Goal: Information Seeking & Learning: Check status

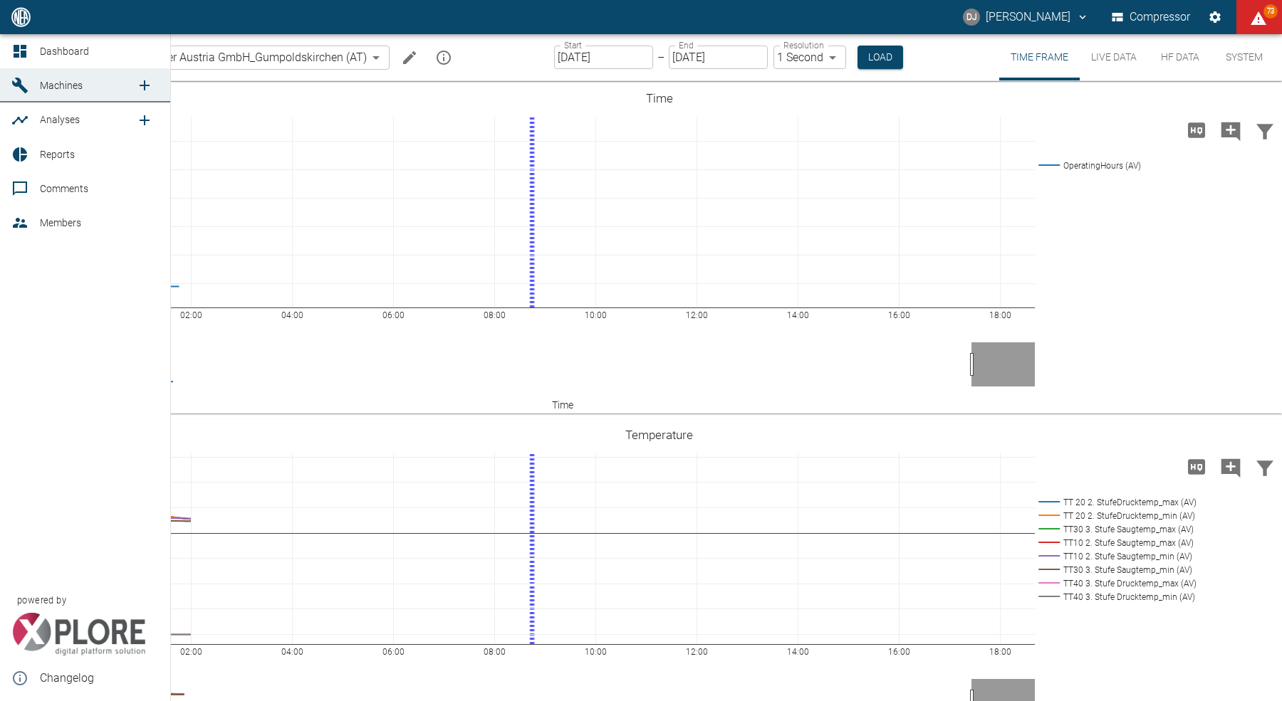
click at [29, 51] on div at bounding box center [21, 51] width 21 height 17
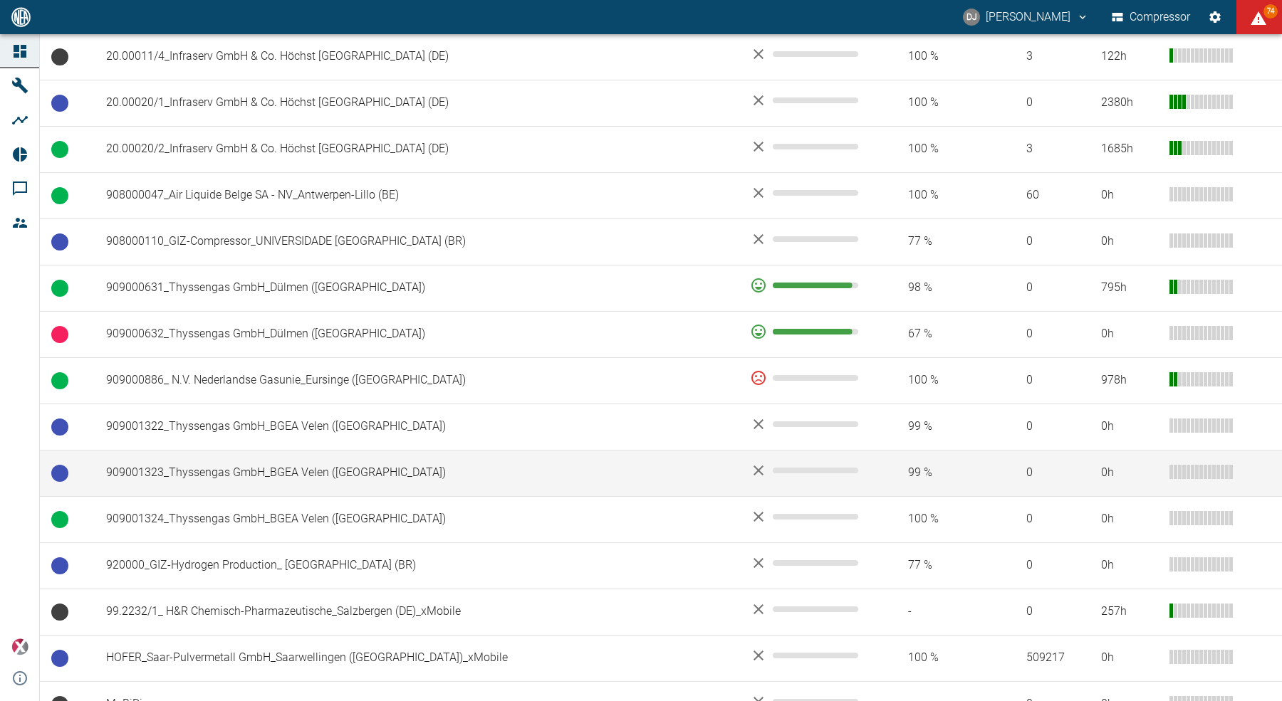
scroll to position [852, 0]
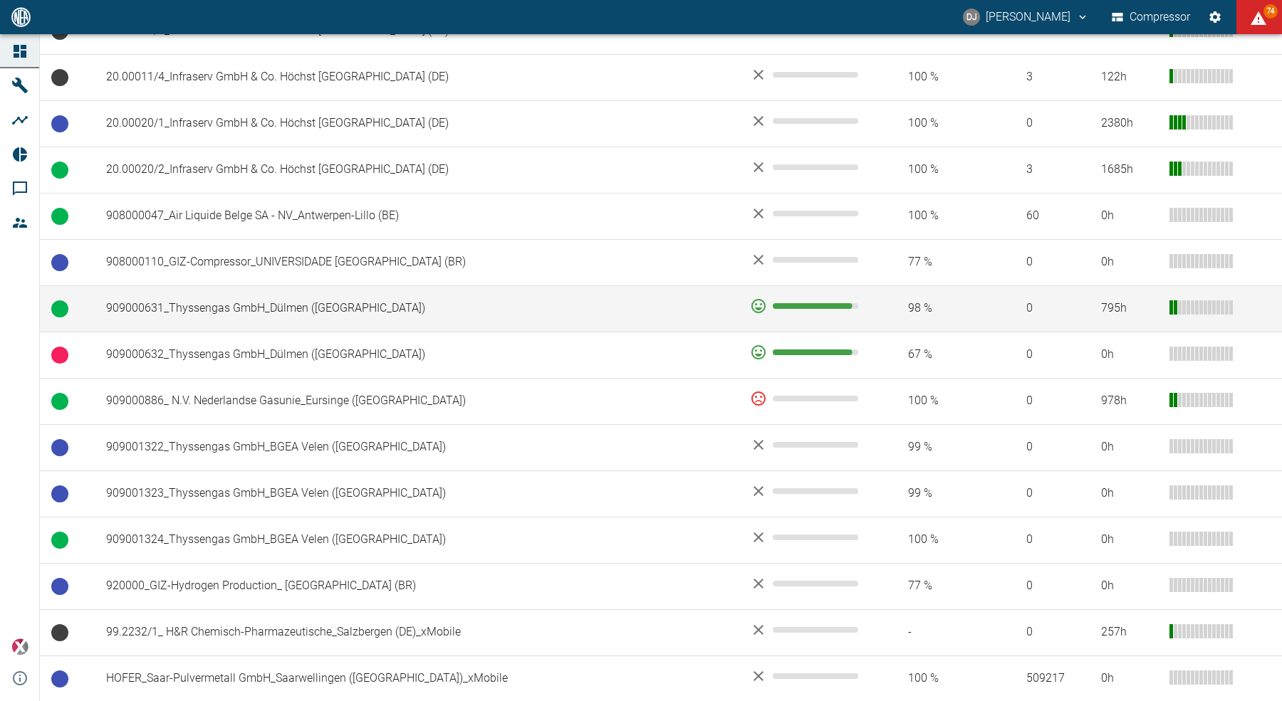
click at [271, 305] on td "909000631_Thyssengas GmbH_Dülmen ([GEOGRAPHIC_DATA])" at bounding box center [417, 309] width 644 height 46
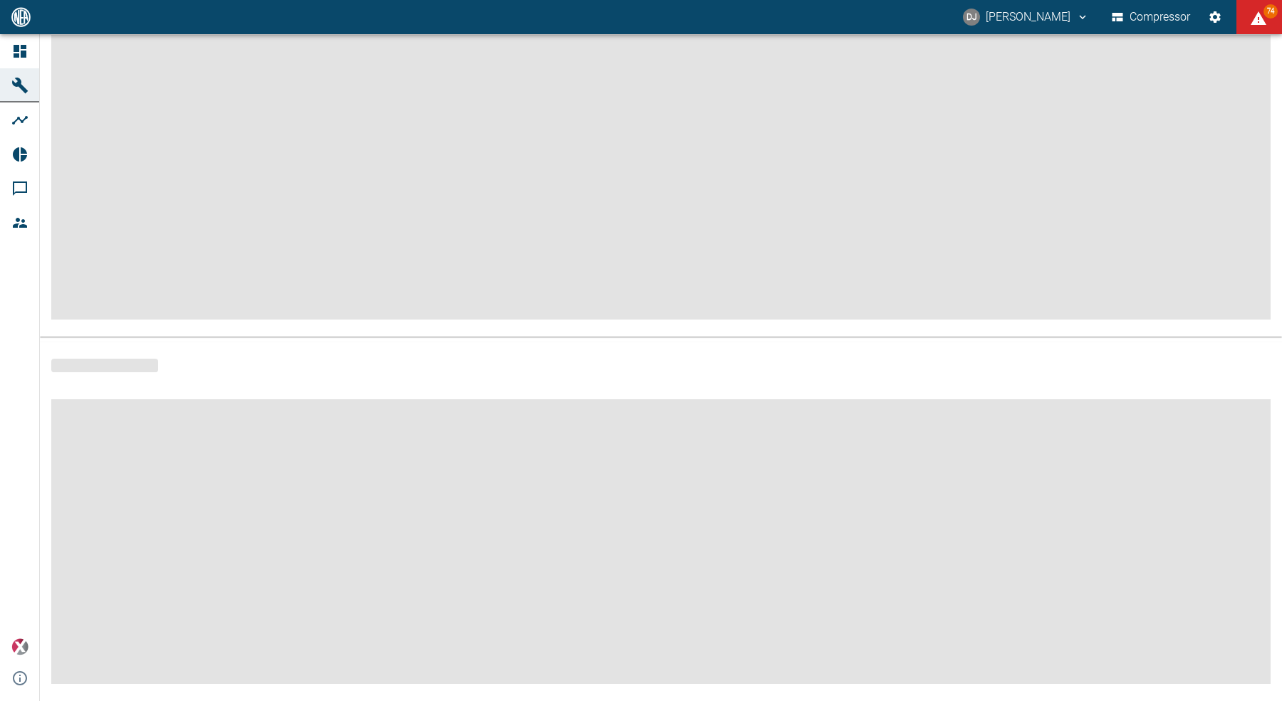
scroll to position [127, 0]
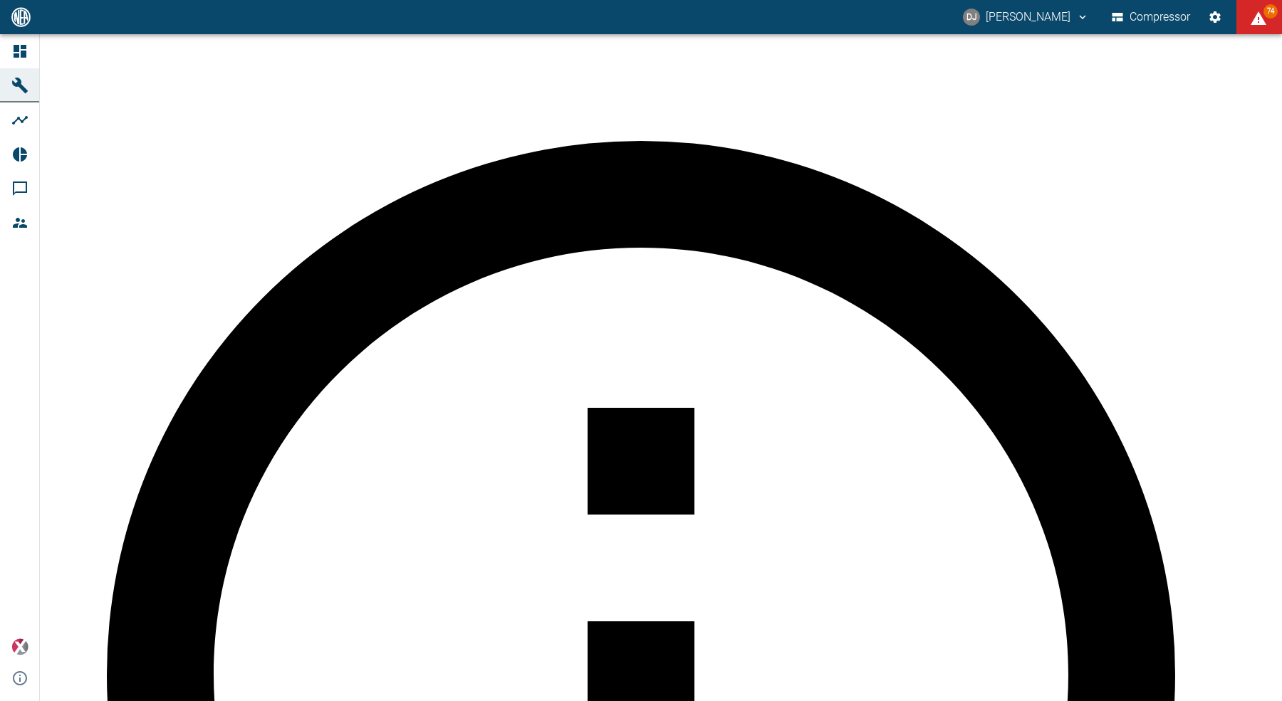
type input "2min"
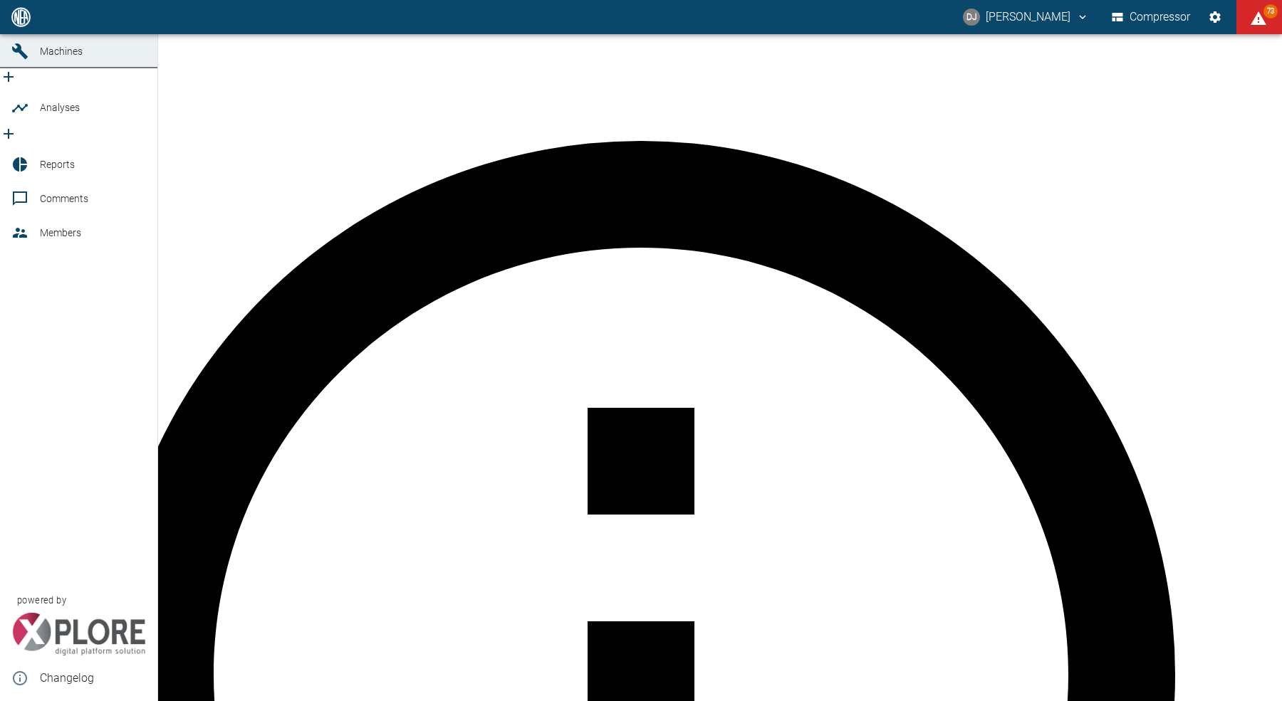
click at [25, 23] on icon at bounding box center [20, 17] width 13 height 13
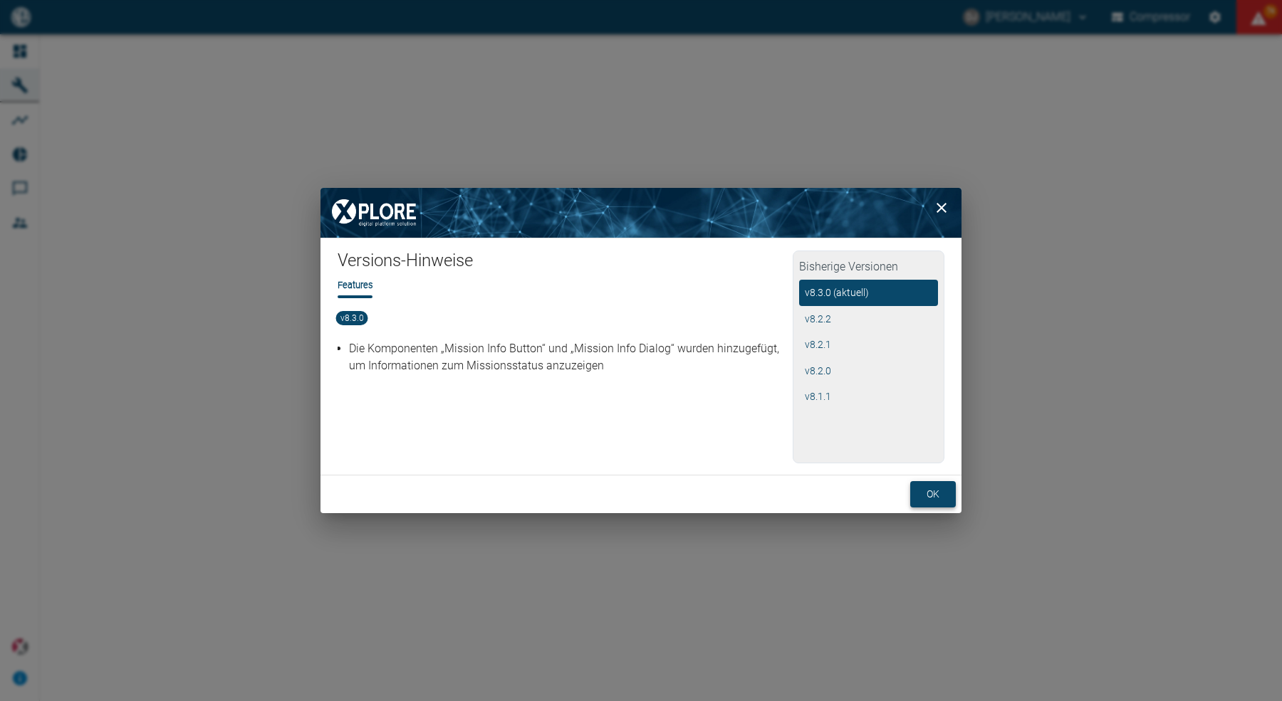
click at [935, 499] on button "ok" at bounding box center [933, 494] width 46 height 26
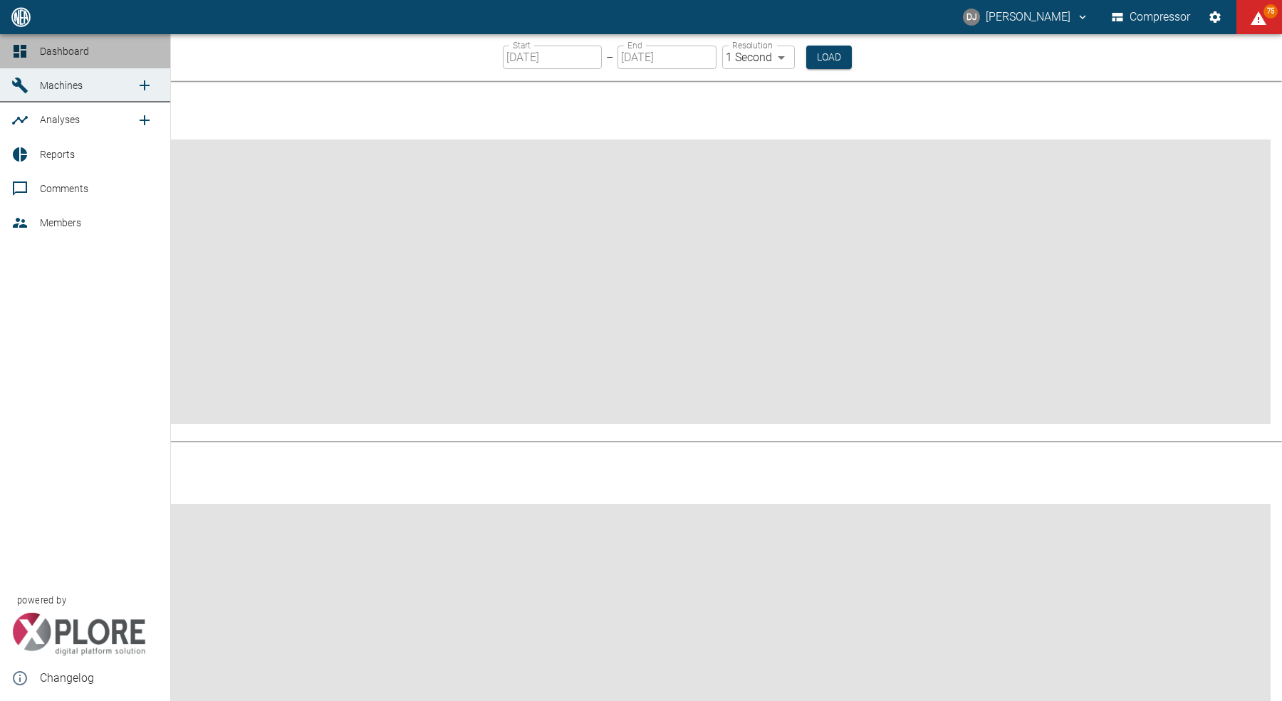
click at [26, 49] on icon at bounding box center [19, 51] width 17 height 17
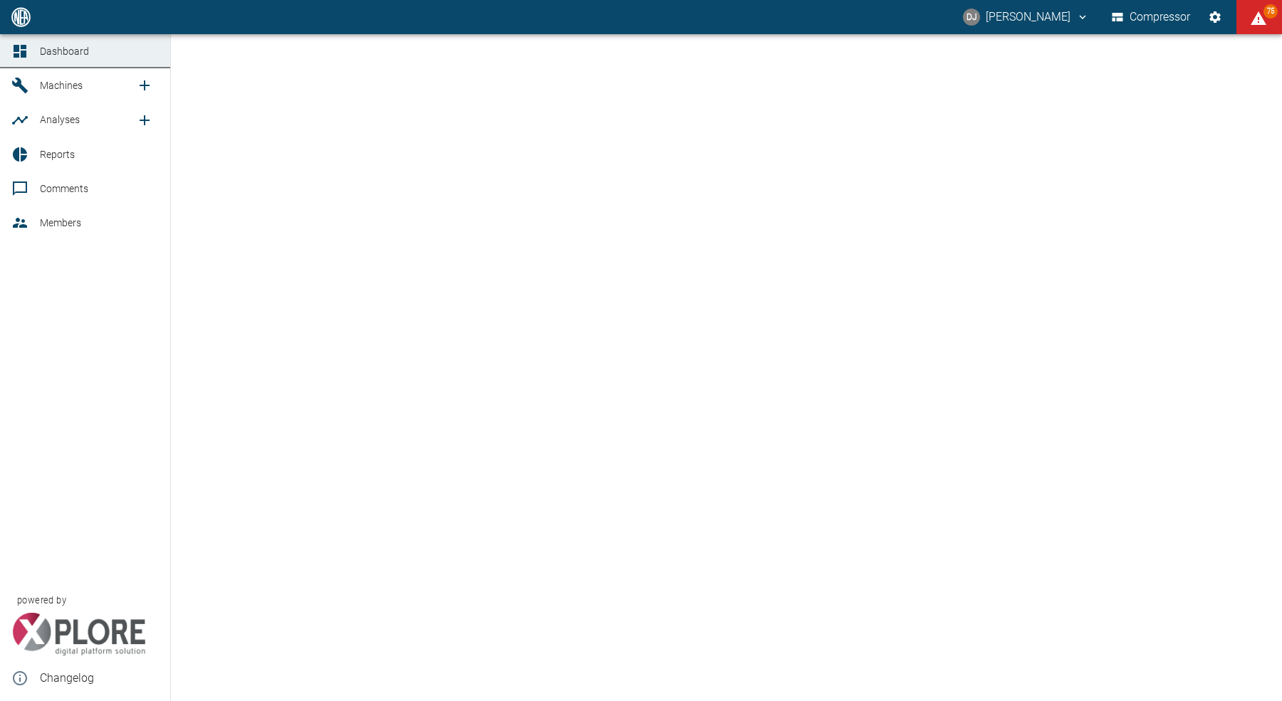
click at [22, 679] on icon at bounding box center [19, 678] width 17 height 17
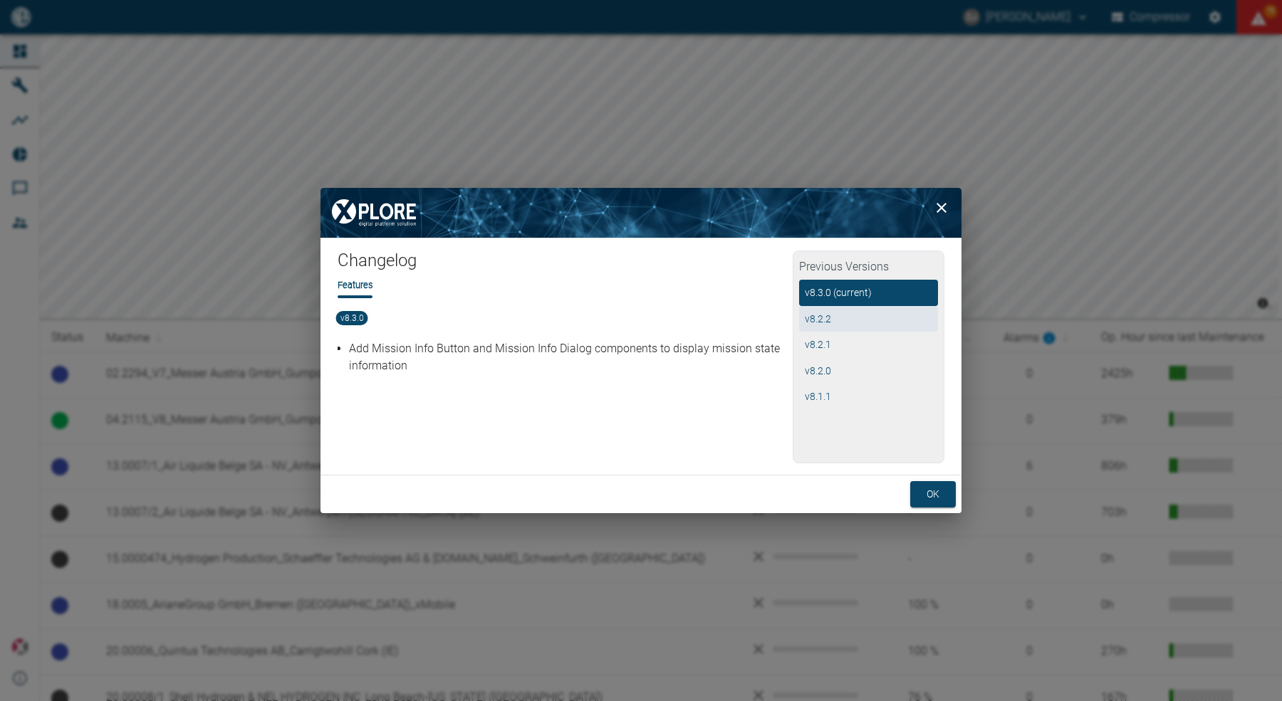
click at [832, 318] on button "v 8.2.2" at bounding box center [868, 319] width 139 height 26
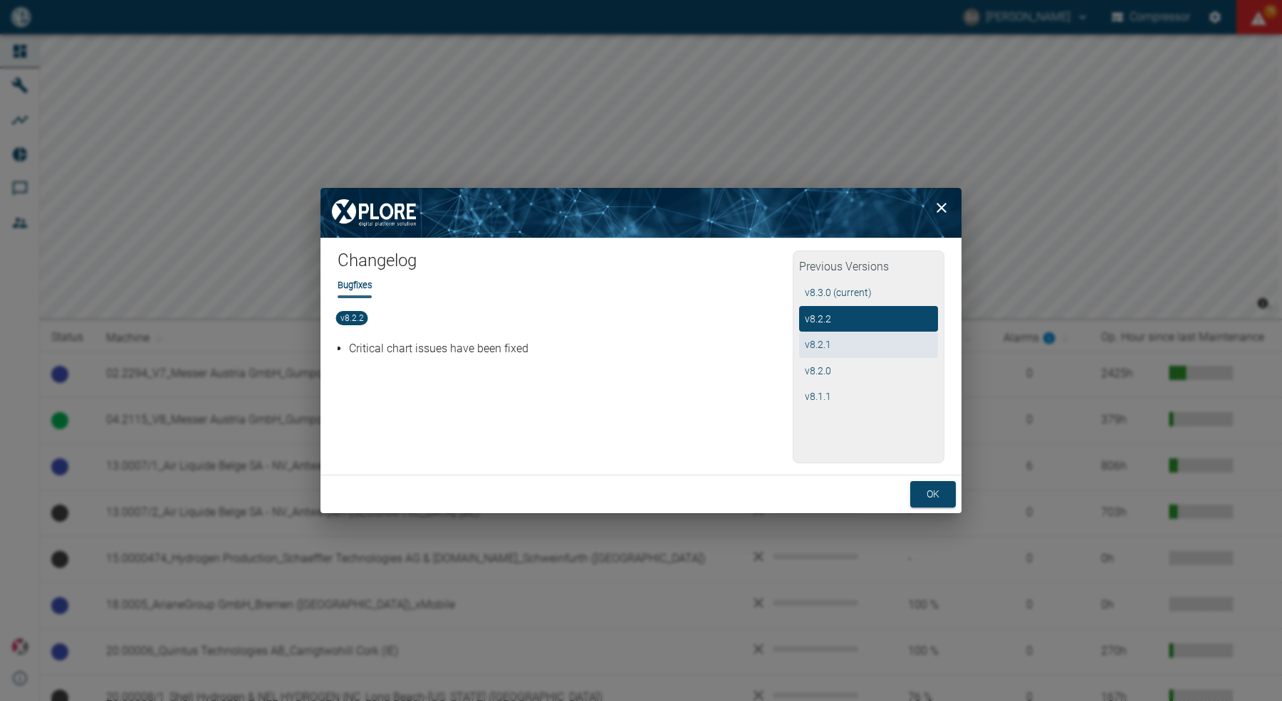
click at [830, 345] on button "v 8.2.1" at bounding box center [868, 345] width 139 height 26
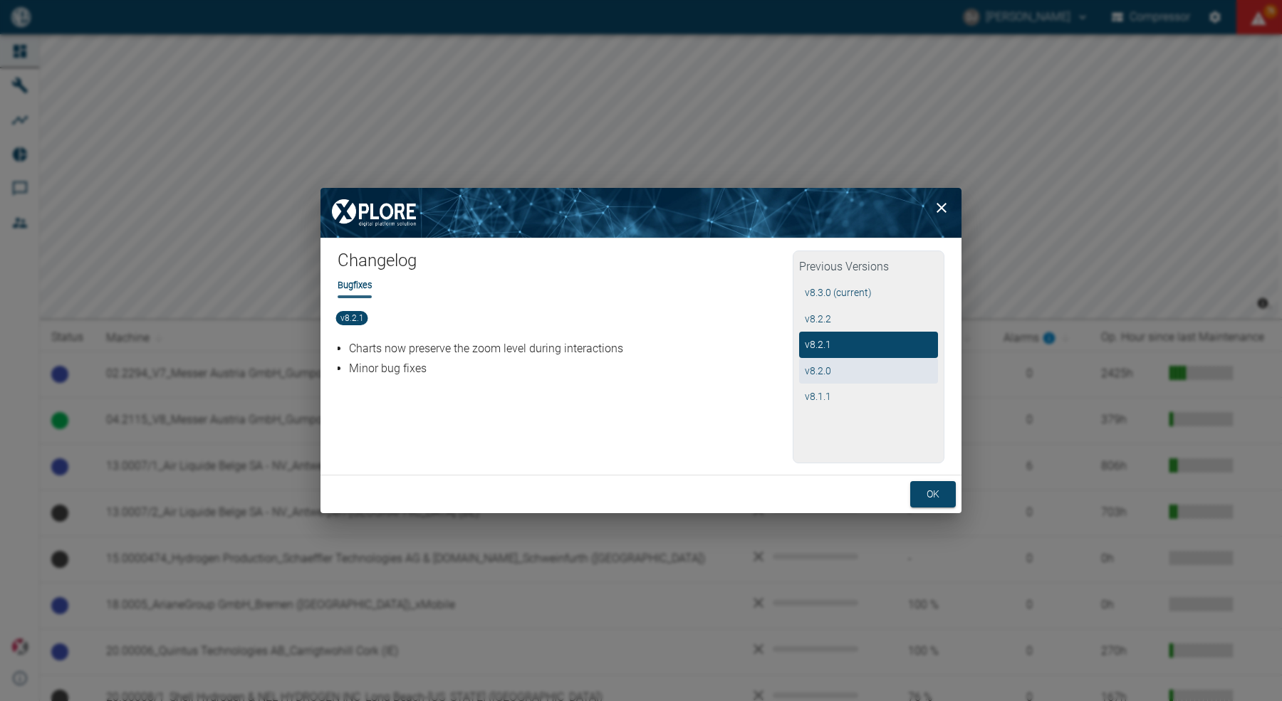
click at [822, 373] on button "v 8.2.0" at bounding box center [868, 371] width 139 height 26
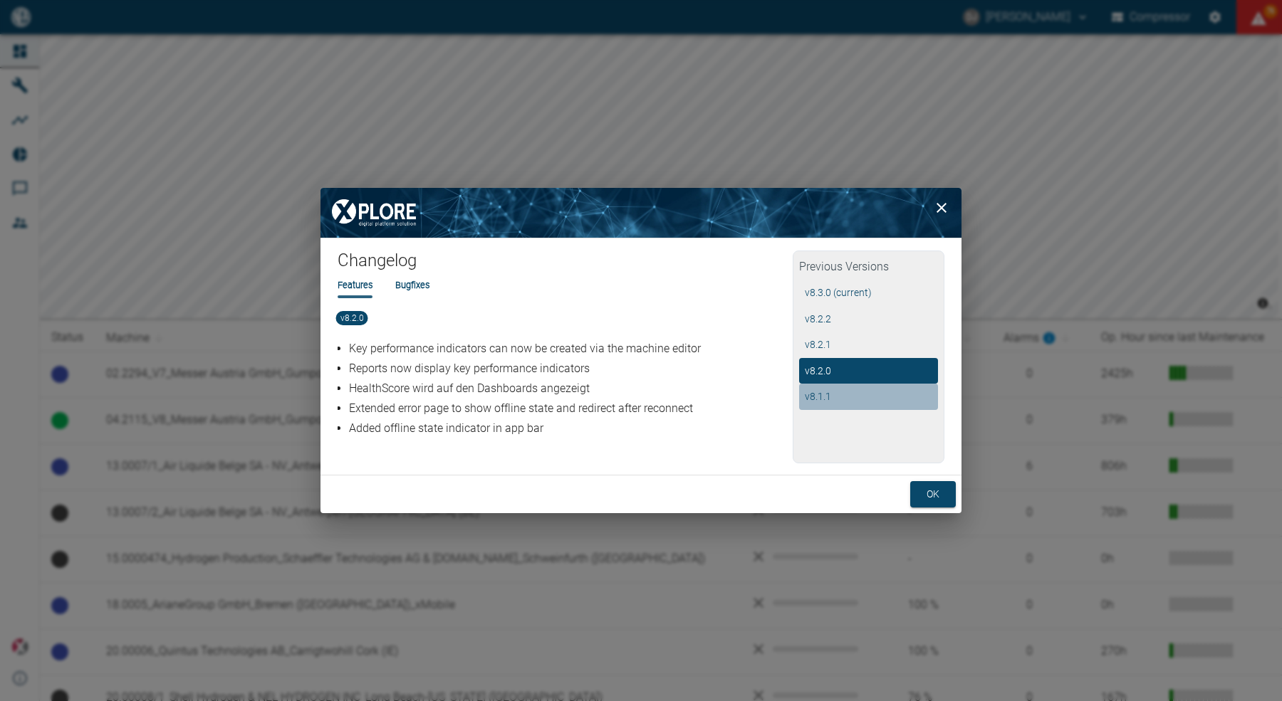
click at [830, 399] on button "v 8.1.1" at bounding box center [868, 397] width 139 height 26
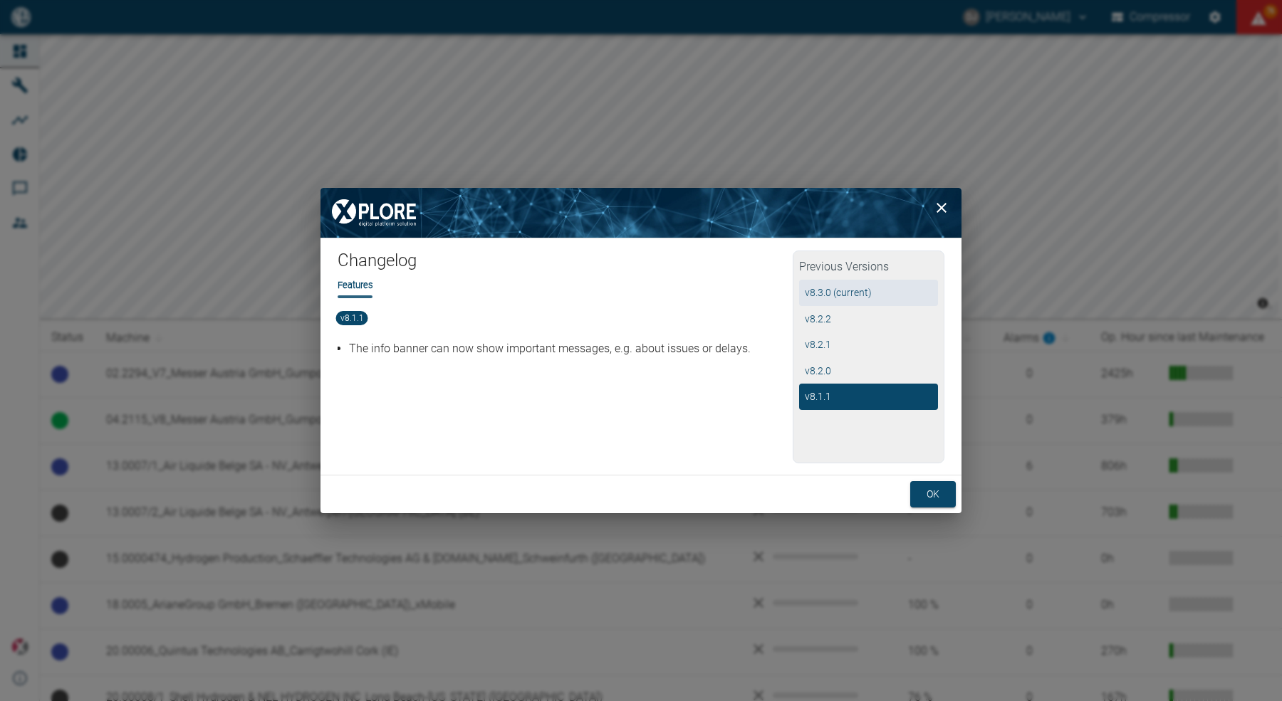
click at [830, 288] on button "v 8.3.0 (current)" at bounding box center [868, 293] width 139 height 26
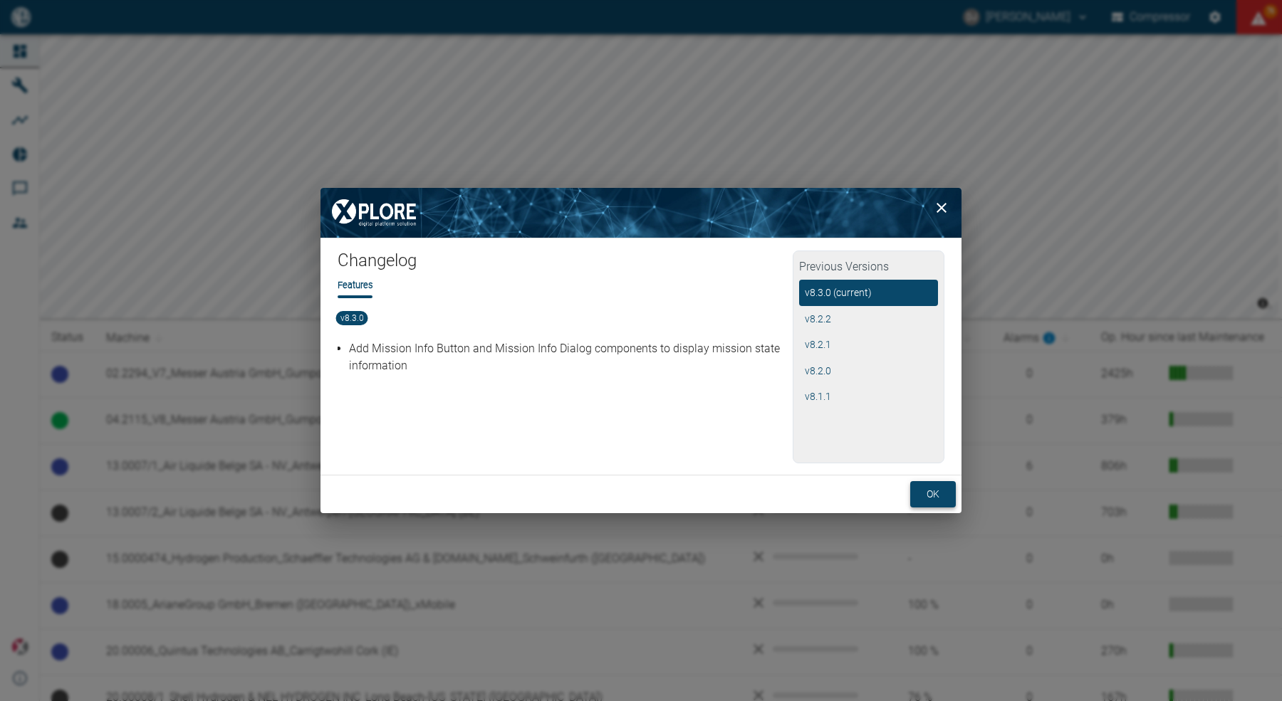
click at [927, 495] on button "ok" at bounding box center [933, 494] width 46 height 26
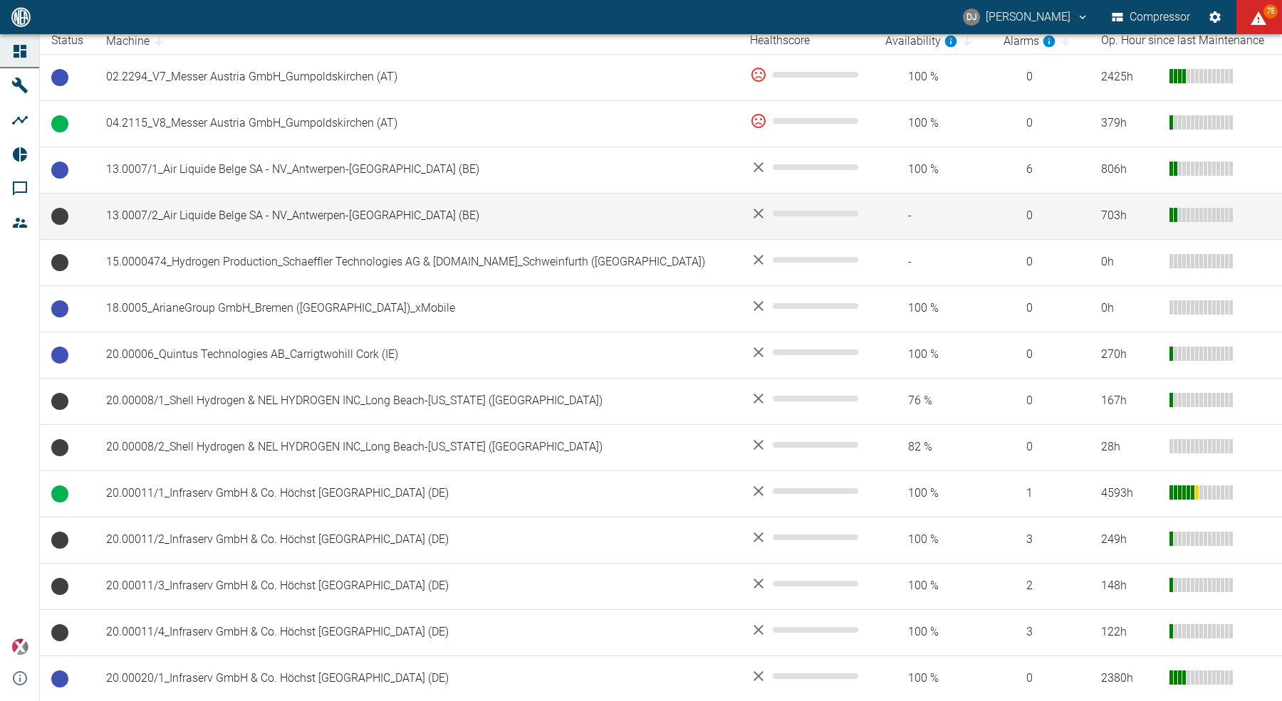
click at [232, 224] on td "13.0007/2_Air Liquide Belge SA - NV_Antwerpen-[GEOGRAPHIC_DATA] (BE)" at bounding box center [417, 216] width 644 height 46
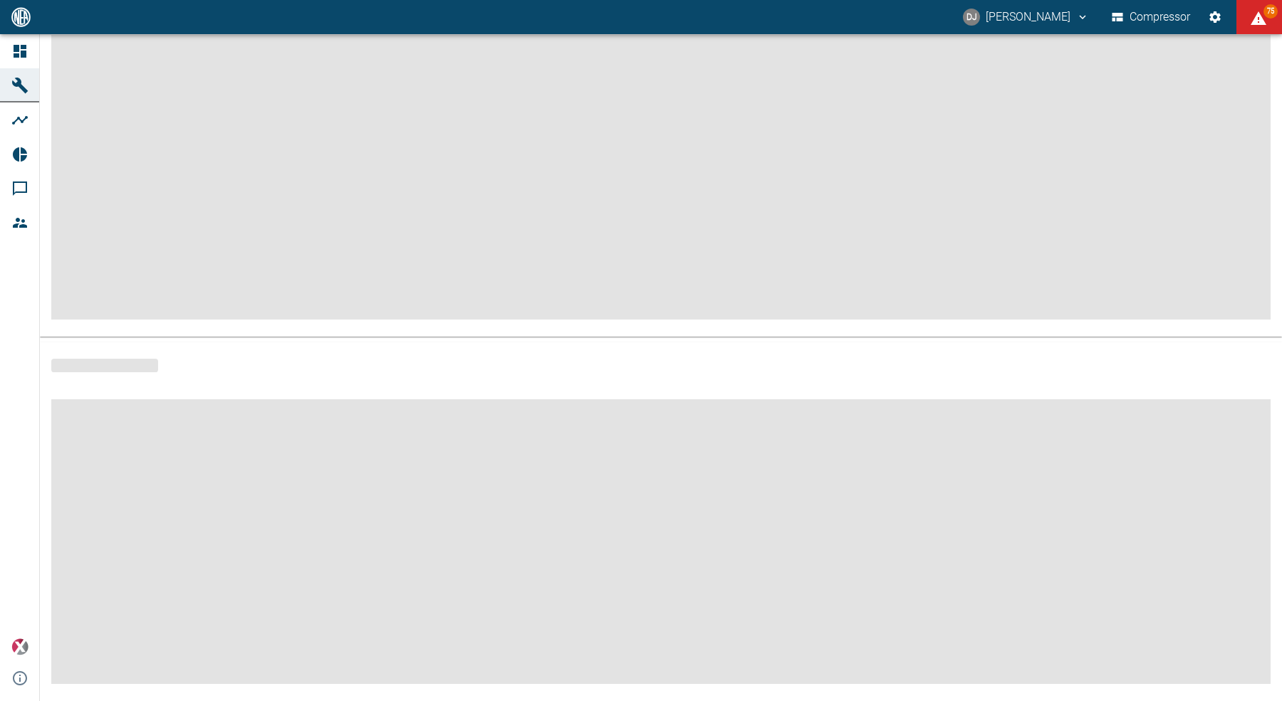
scroll to position [127, 0]
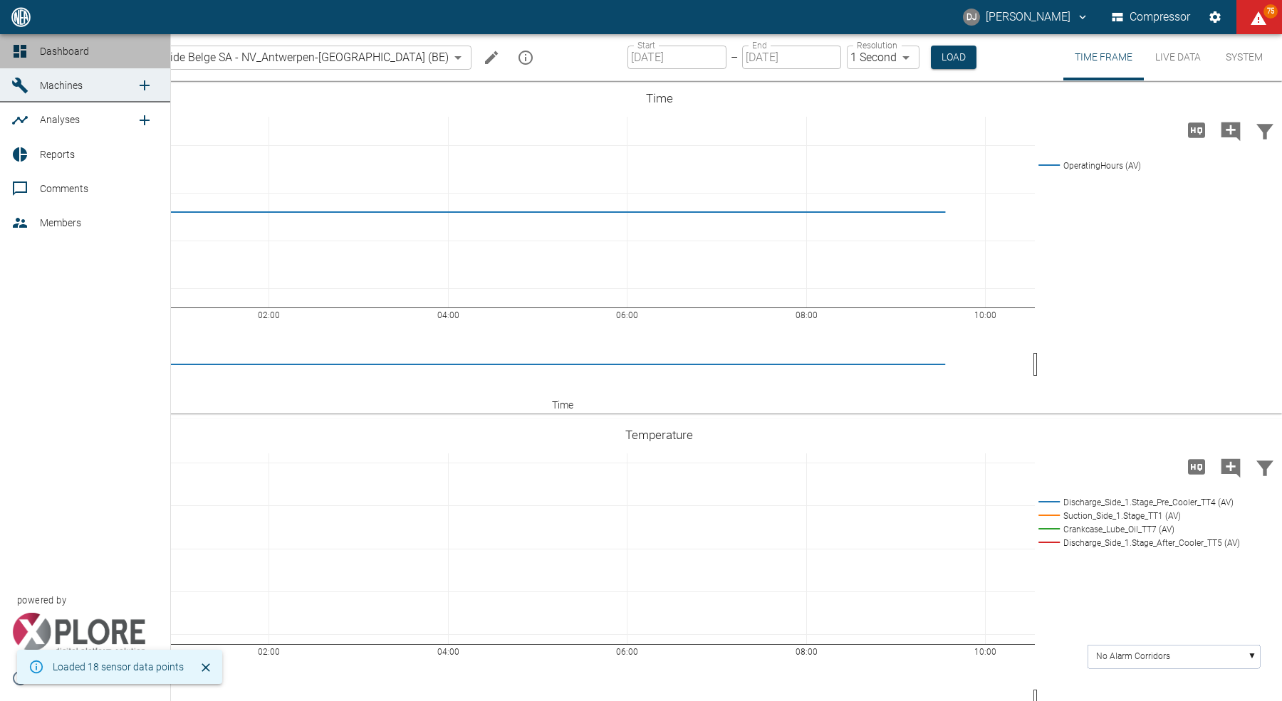
click at [10, 54] on link "Dashboard" at bounding box center [85, 51] width 170 height 34
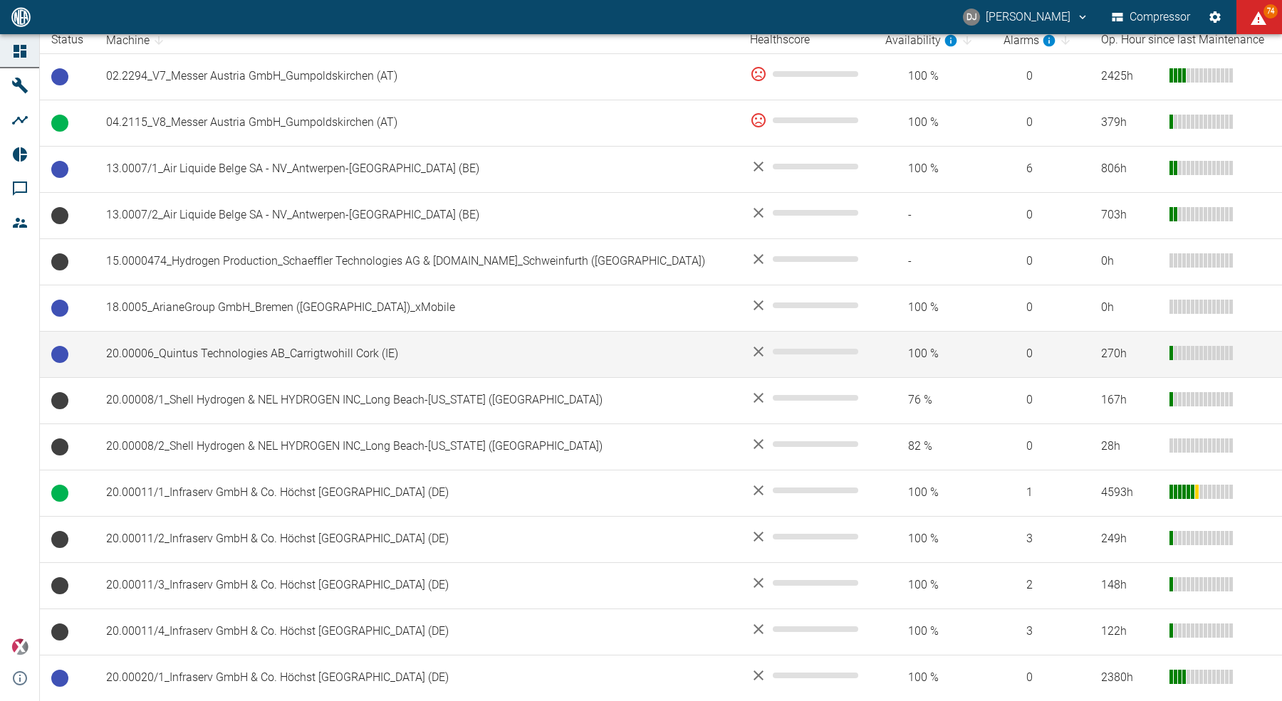
scroll to position [295, 0]
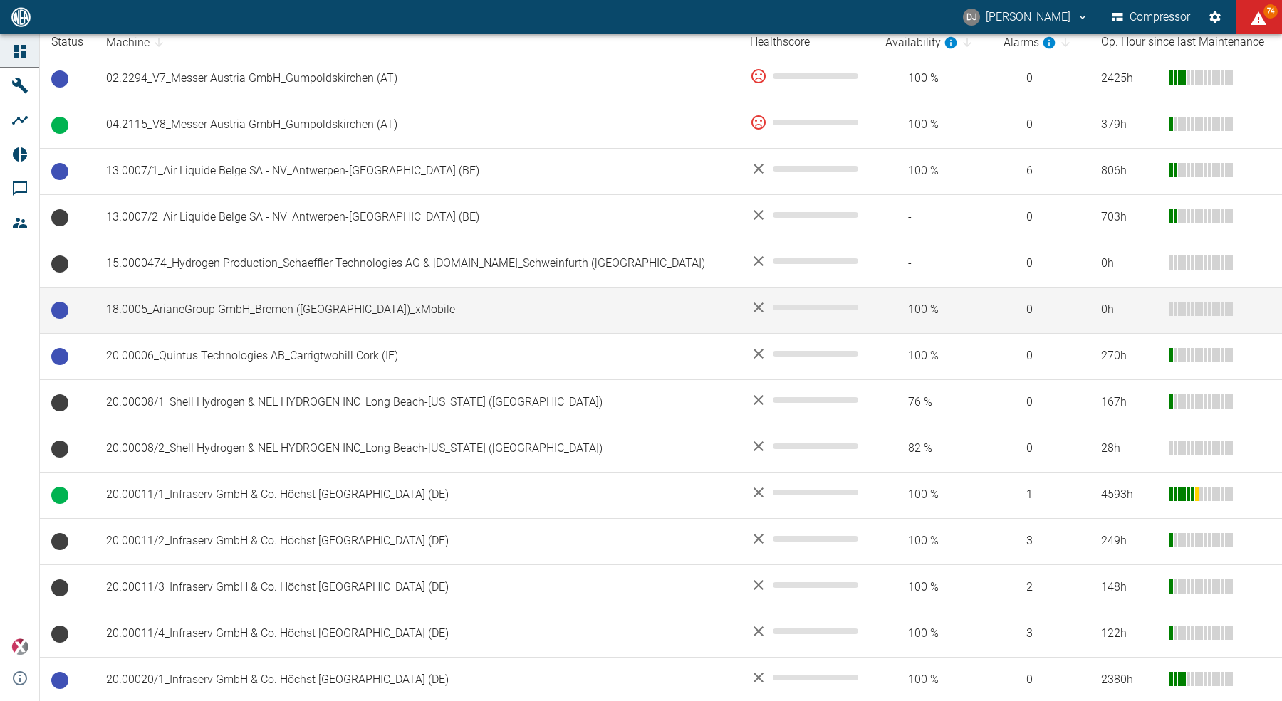
click at [271, 311] on td "18.0005_ArianeGroup GmbH_Bremen ([GEOGRAPHIC_DATA])_xMobile" at bounding box center [417, 310] width 644 height 46
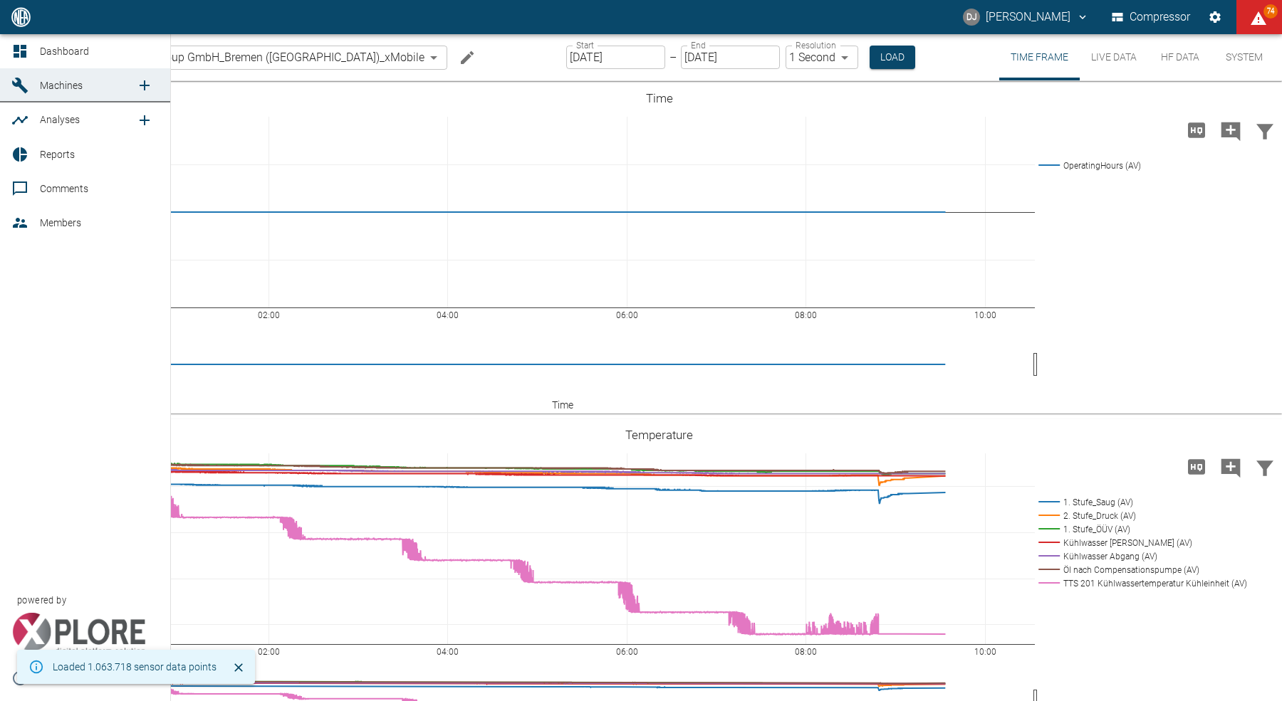
click at [23, 58] on icon at bounding box center [19, 51] width 17 height 17
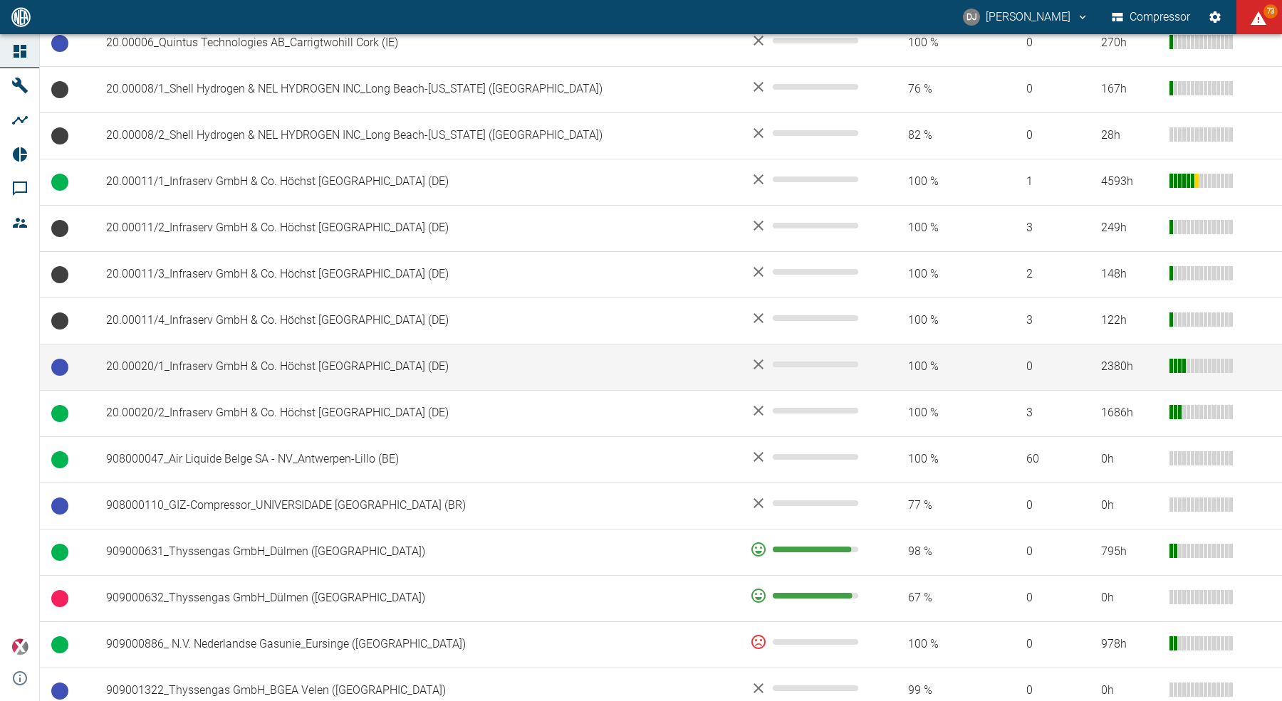
scroll to position [693, 0]
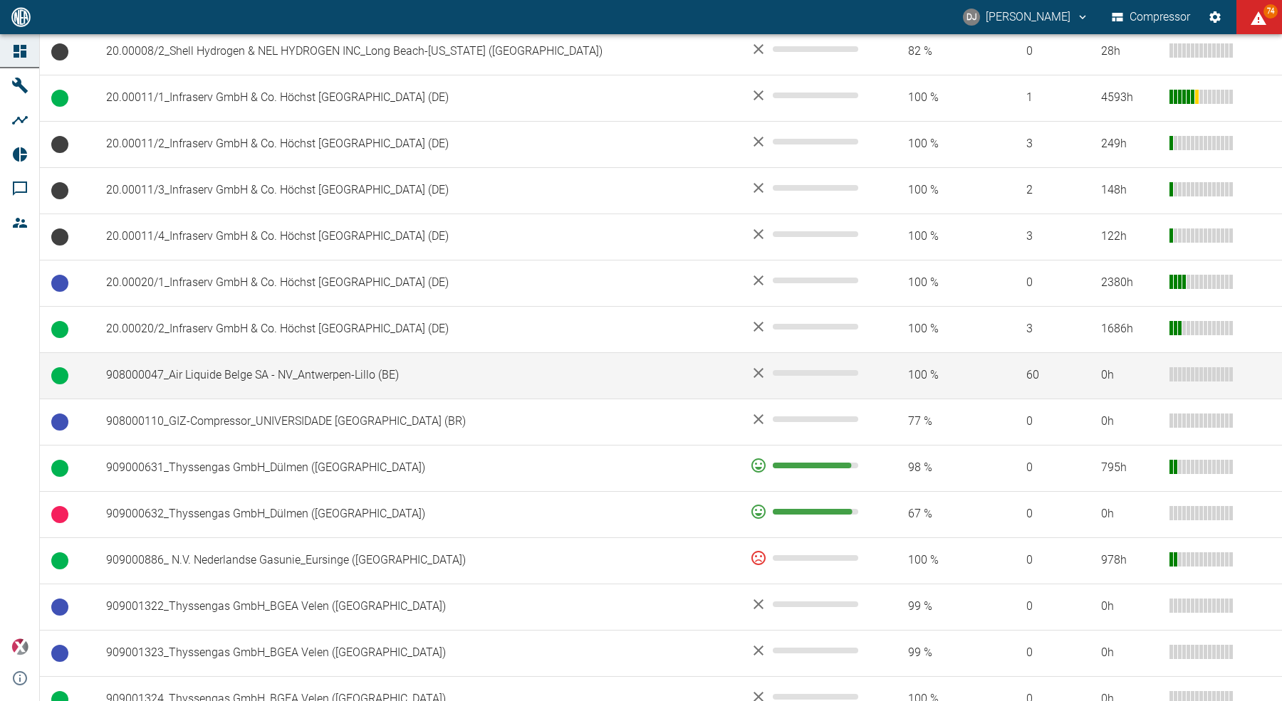
click at [207, 374] on td "908000047_Air Liquide Belge SA - NV_Antwerpen-Lillo (BE)" at bounding box center [417, 375] width 644 height 46
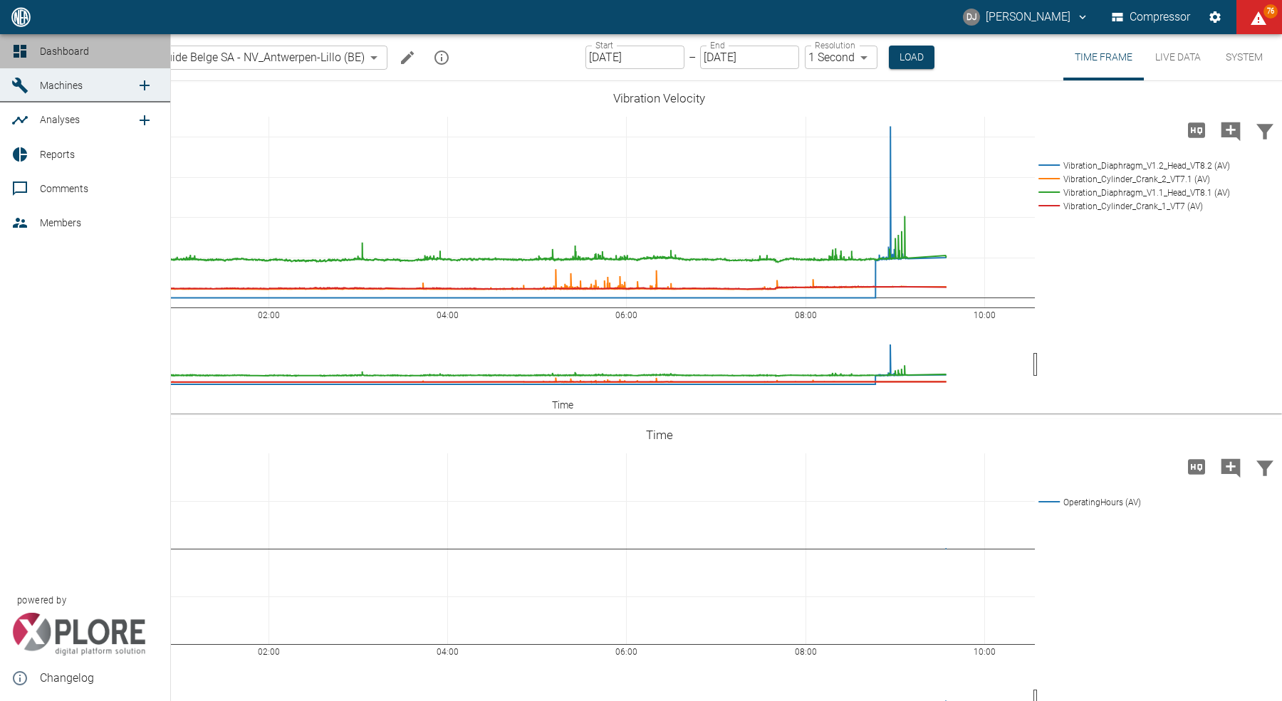
click at [33, 53] on link "Dashboard" at bounding box center [85, 51] width 170 height 34
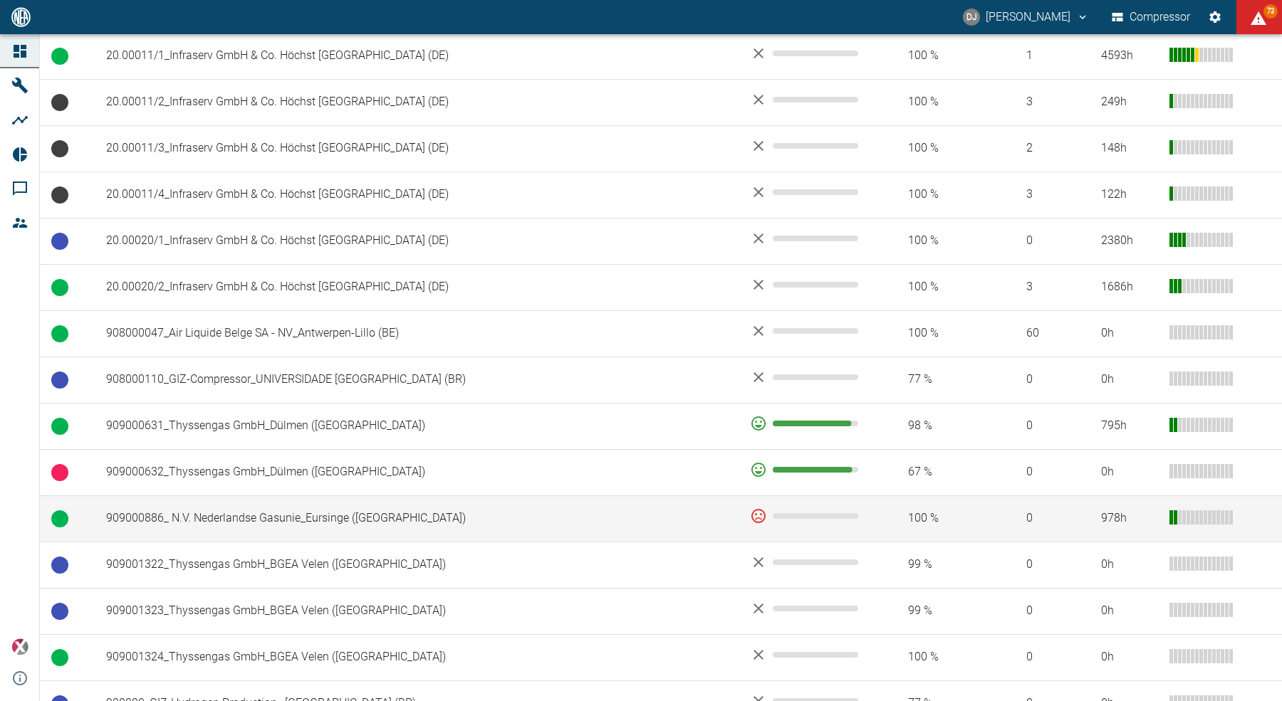
scroll to position [735, 0]
click at [274, 520] on td "909000886_ N.V. Nederlandse Gasunie_Eursinge ([GEOGRAPHIC_DATA])" at bounding box center [417, 518] width 644 height 46
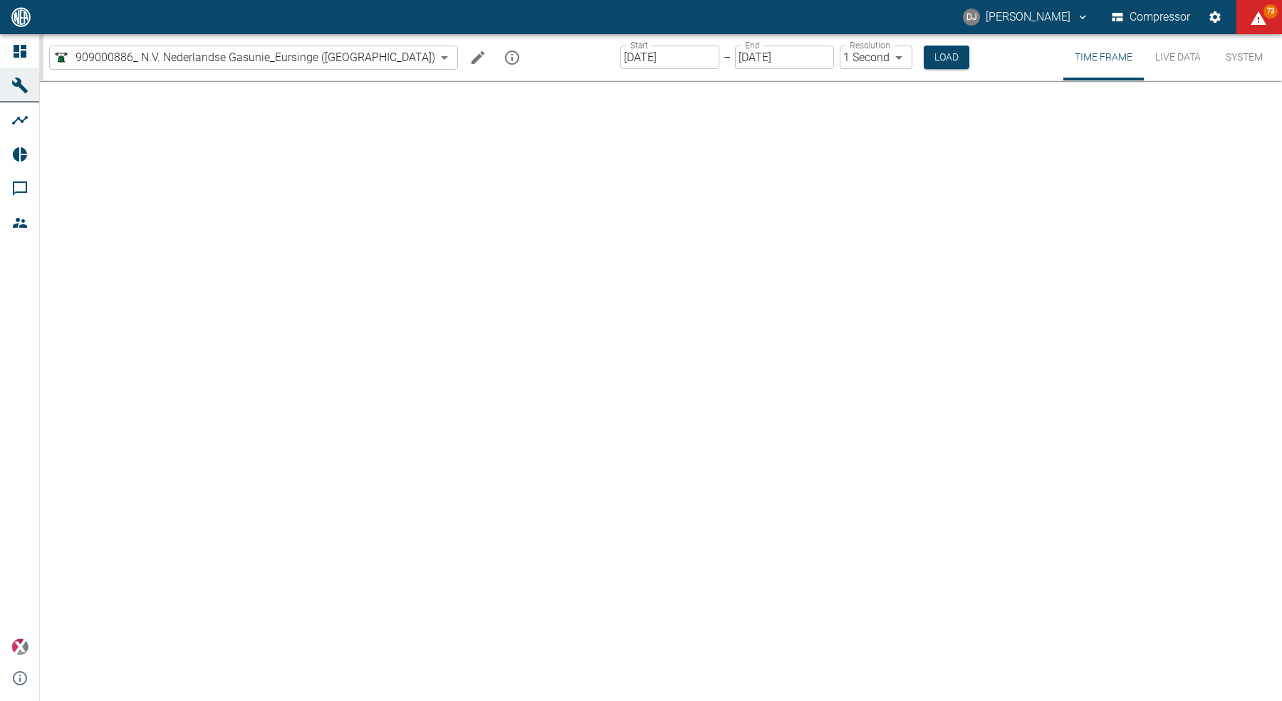
type input "2min"
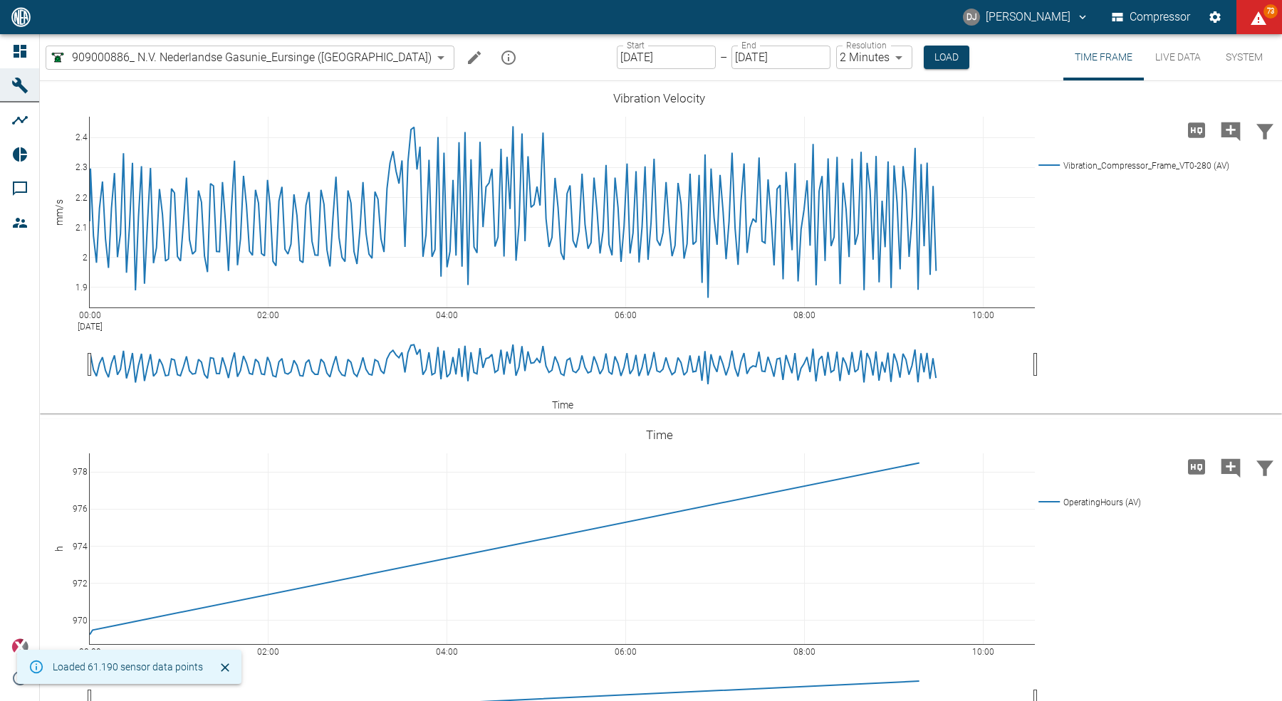
click at [500, 62] on icon "mission info" at bounding box center [508, 57] width 17 height 17
drag, startPoint x: 558, startPoint y: 218, endPoint x: 696, endPoint y: 219, distance: 138.1
drag, startPoint x: 805, startPoint y: 508, endPoint x: 434, endPoint y: 201, distance: 482.0
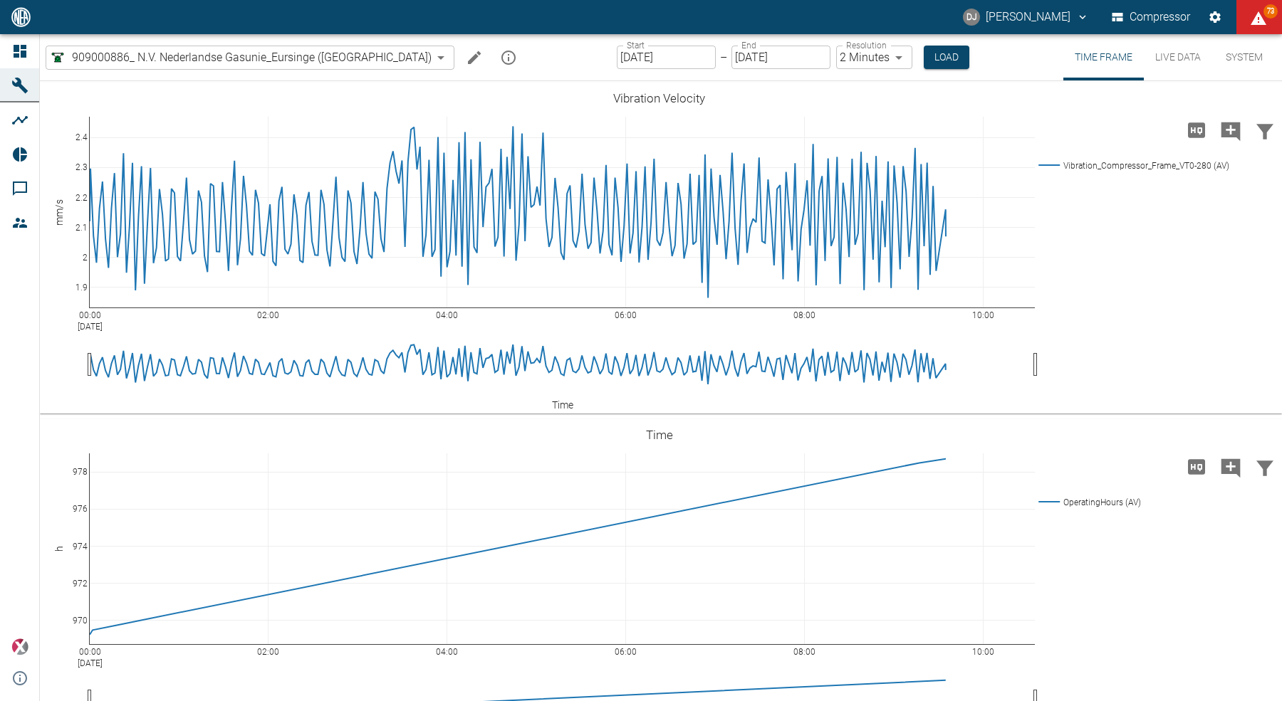
drag, startPoint x: 721, startPoint y: 441, endPoint x: 846, endPoint y: 515, distance: 145.3
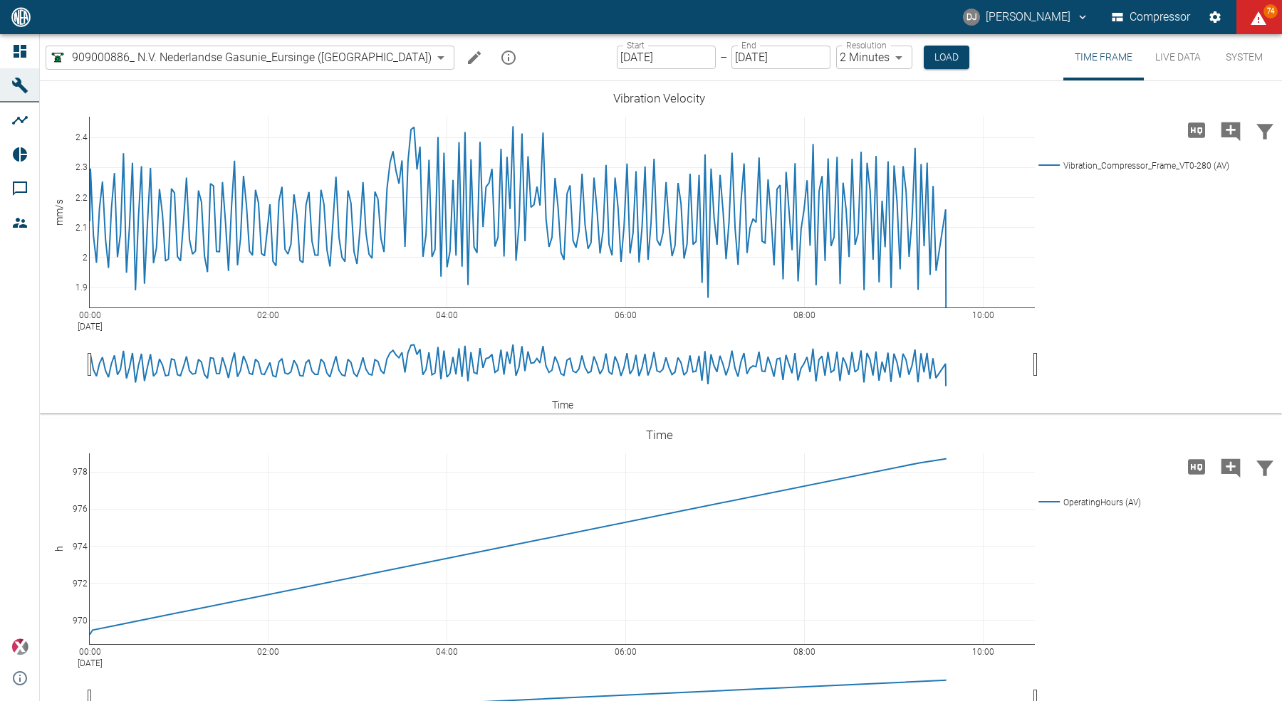
drag, startPoint x: 452, startPoint y: 485, endPoint x: 683, endPoint y: 488, distance: 231.4
drag, startPoint x: 451, startPoint y: 515, endPoint x: 863, endPoint y: 513, distance: 412.2
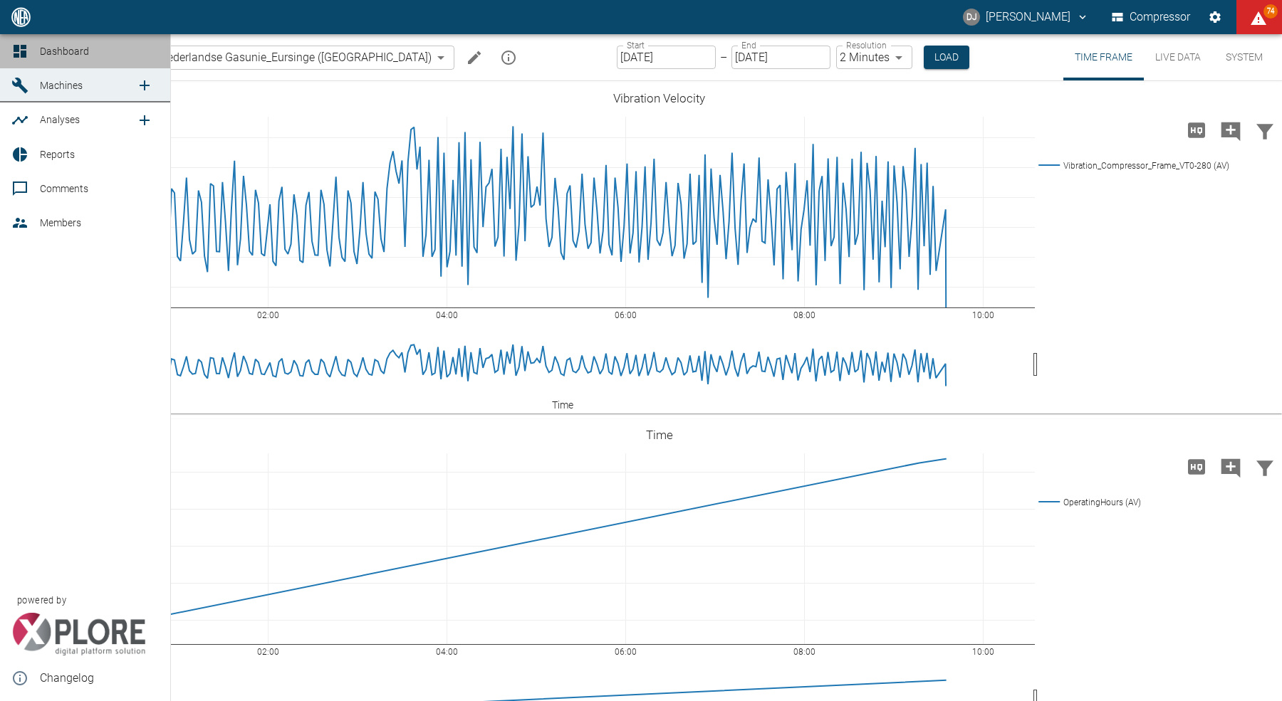
click at [16, 47] on icon at bounding box center [20, 51] width 13 height 13
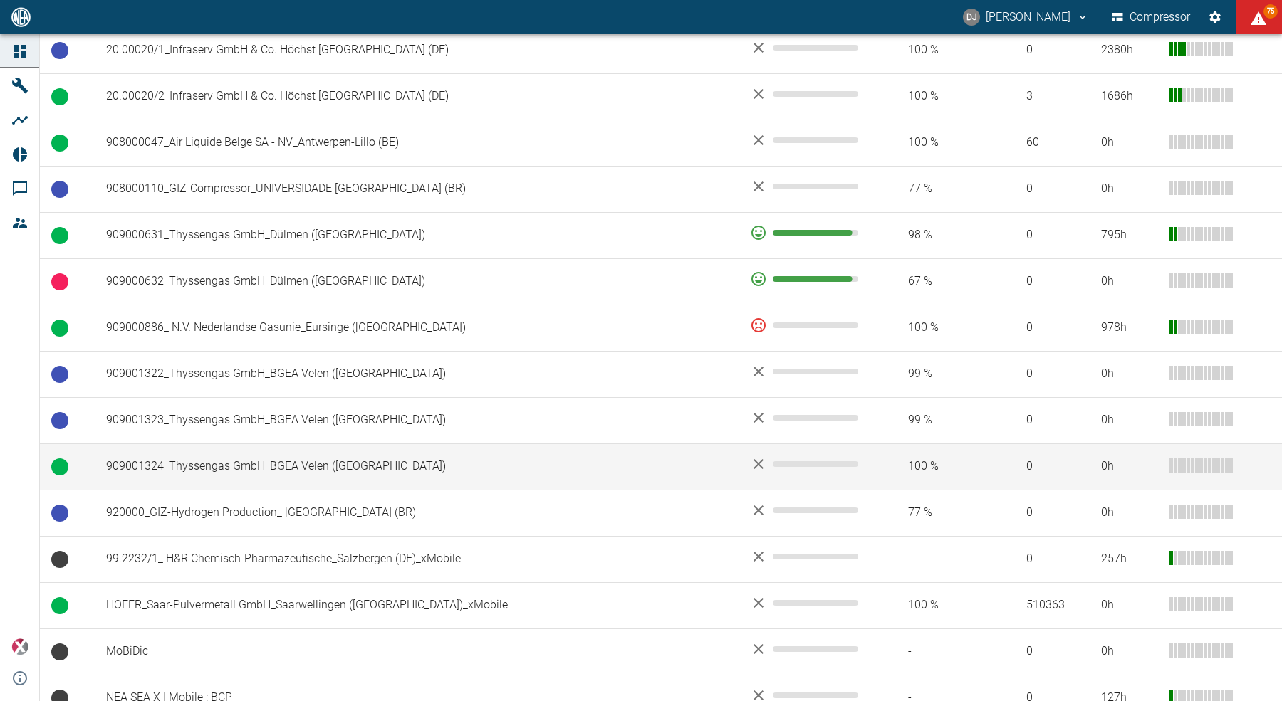
scroll to position [984, 0]
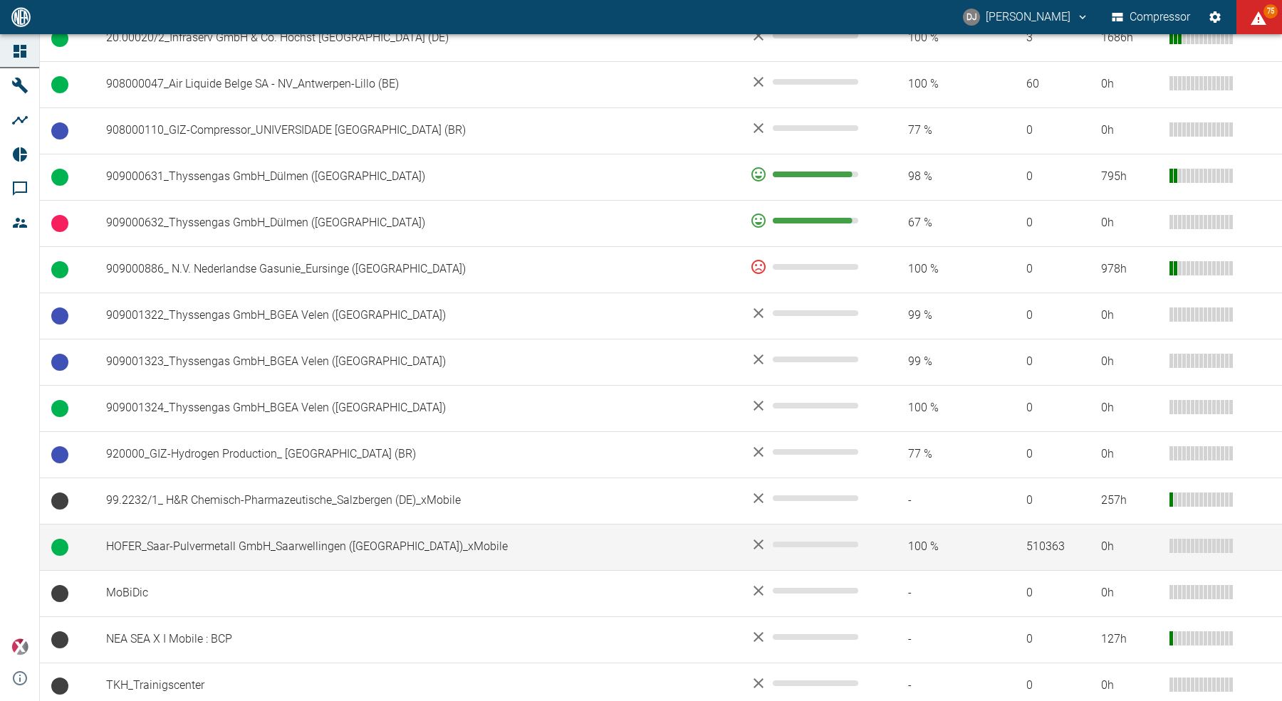
click at [339, 542] on td "HOFER_Saar-Pulvermetall GmbH_Saarwellingen ([GEOGRAPHIC_DATA])_xMobile" at bounding box center [417, 547] width 644 height 46
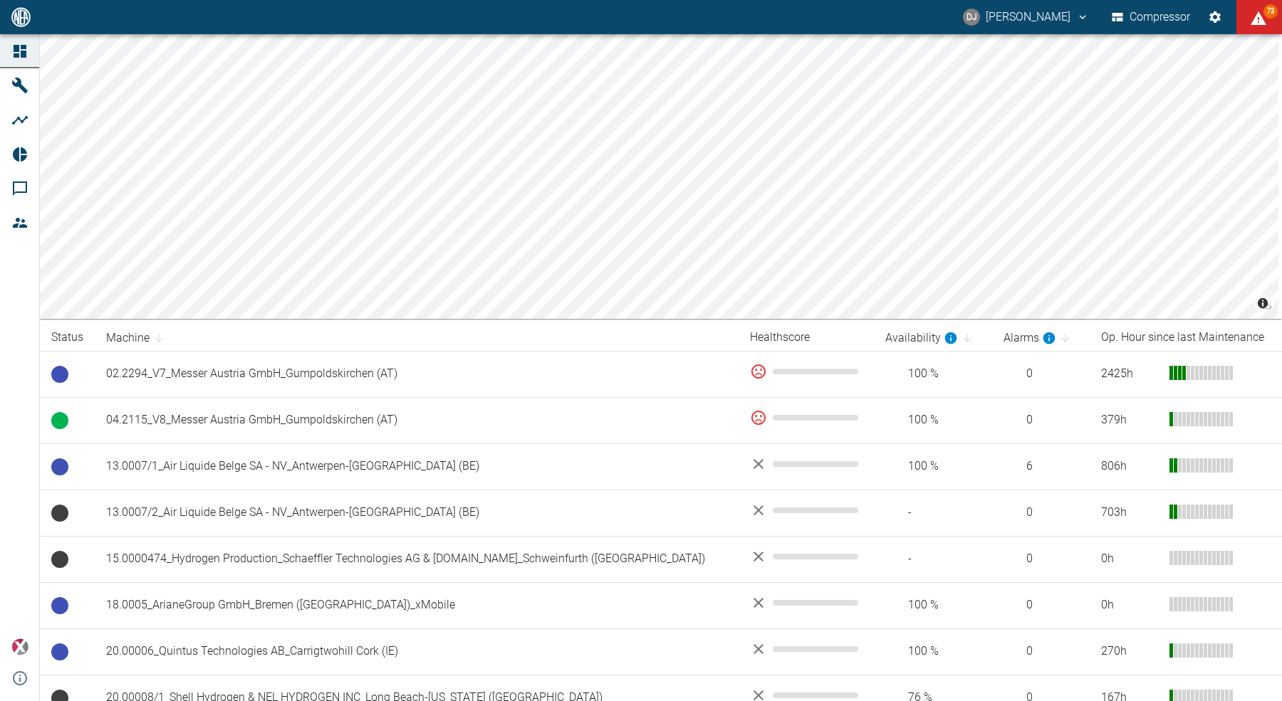
click at [1011, 23] on button "DJ [PERSON_NAME]" at bounding box center [1025, 17] width 130 height 26
